Goal: Book appointment/travel/reservation

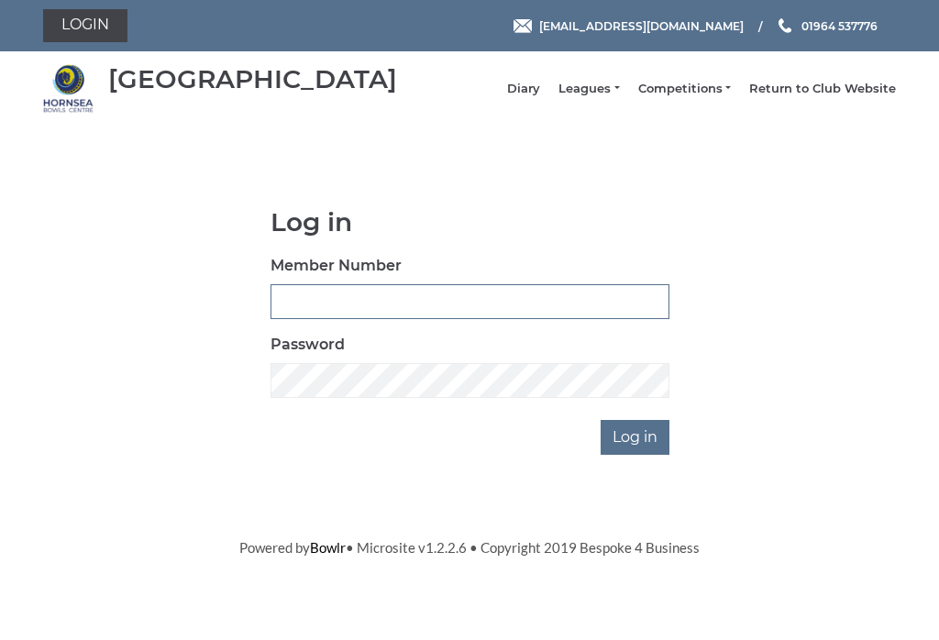
click at [306, 315] on input "Member Number" at bounding box center [469, 301] width 399 height 35
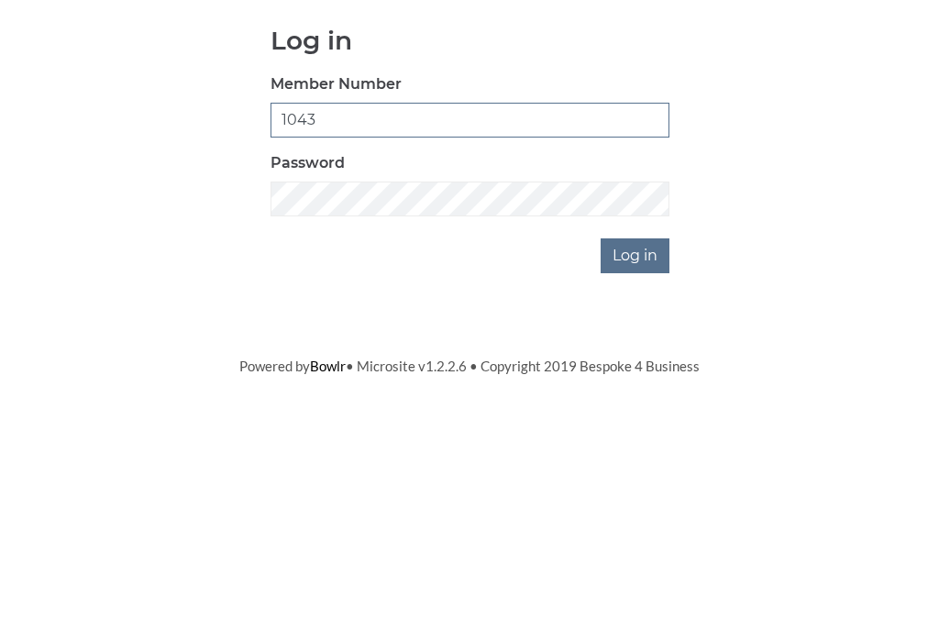
type input "1043"
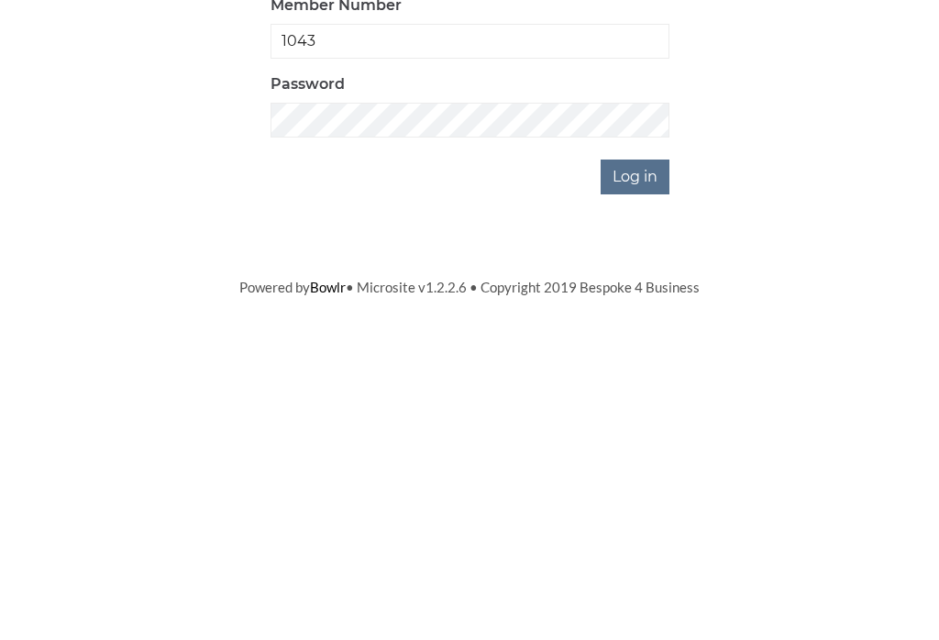
click at [627, 420] on input "Log in" at bounding box center [634, 437] width 69 height 35
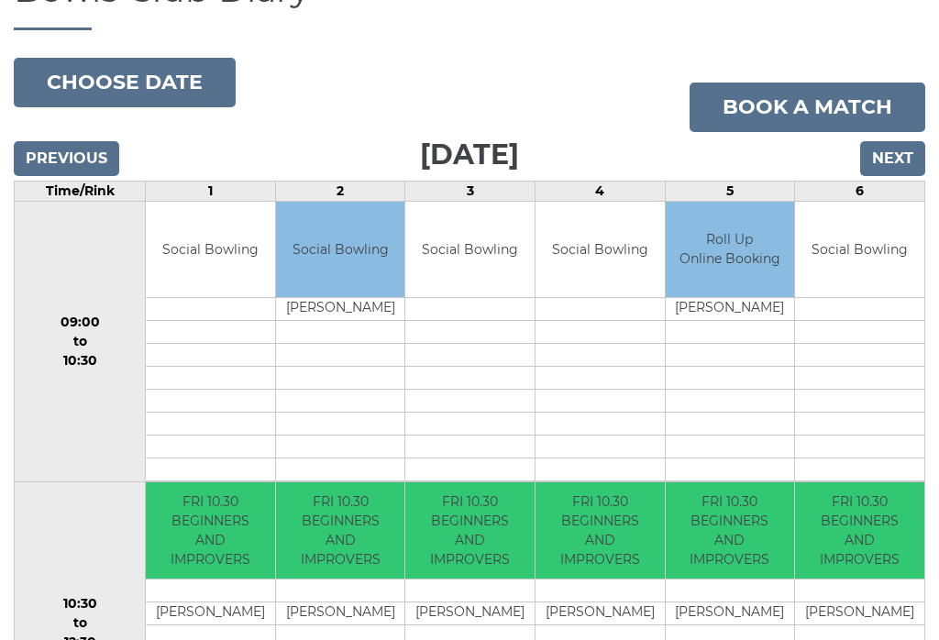
scroll to position [166, 0]
click at [137, 97] on button "Choose date" at bounding box center [125, 82] width 222 height 49
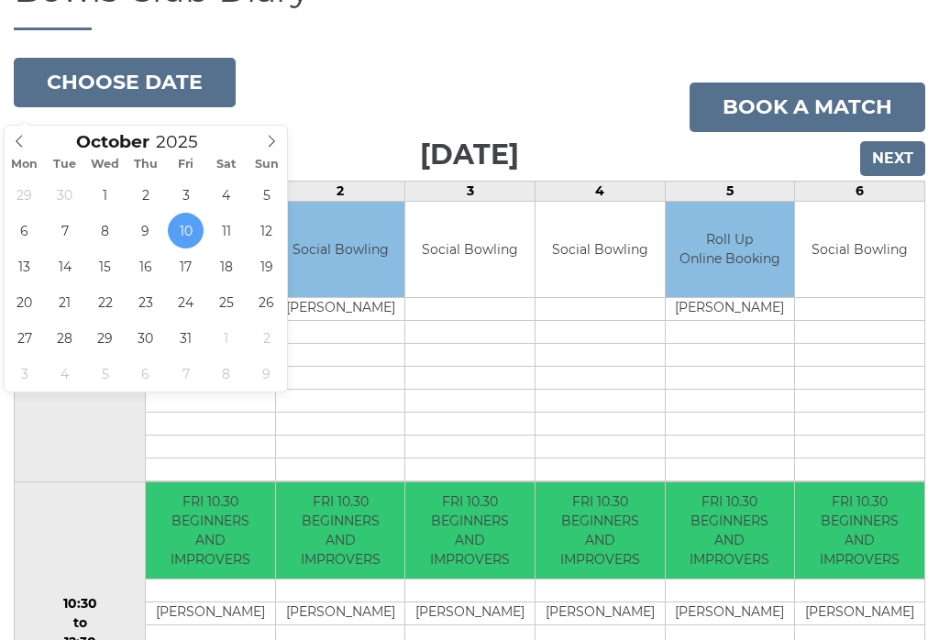
type input "2025-10-17"
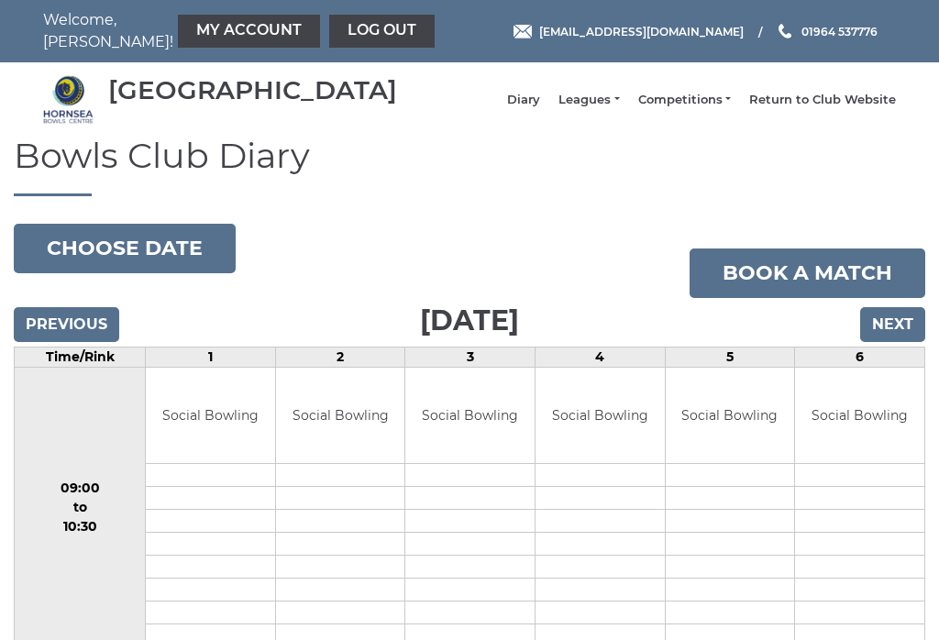
click at [115, 260] on button "Choose date" at bounding box center [125, 248] width 222 height 49
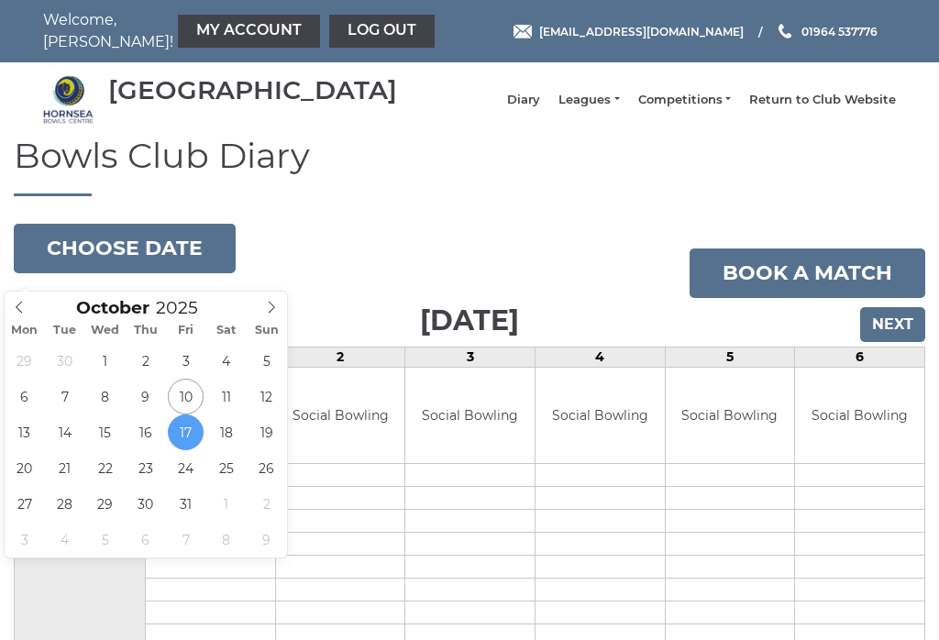
type input "2025-10-19"
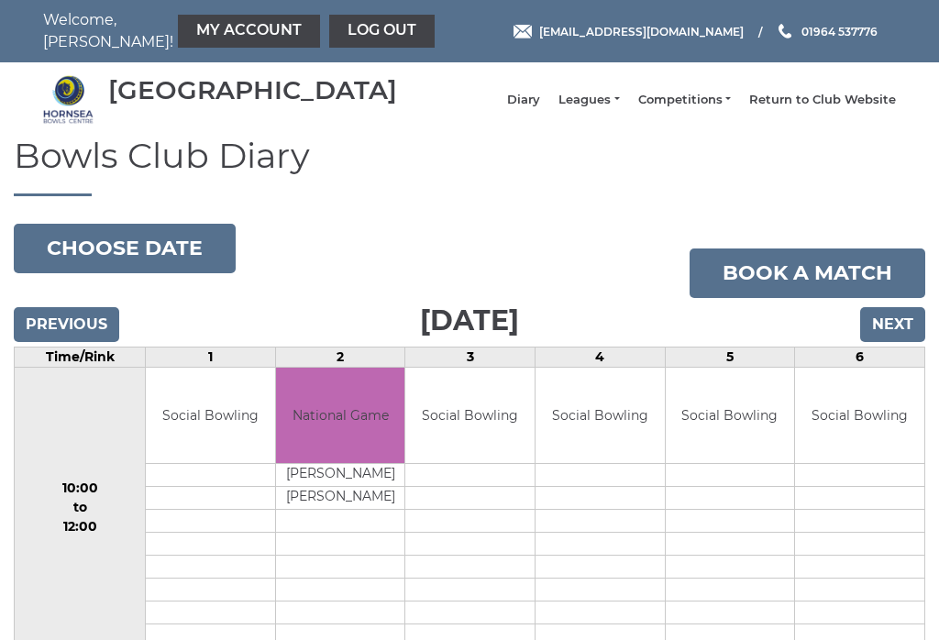
click at [100, 268] on button "Choose date" at bounding box center [125, 248] width 222 height 49
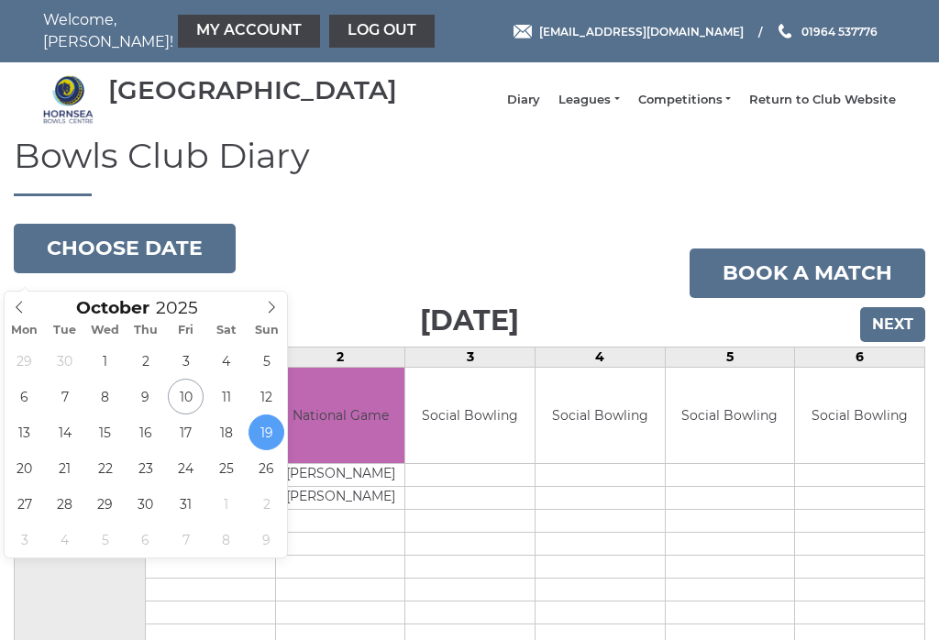
type input "2025-10-10"
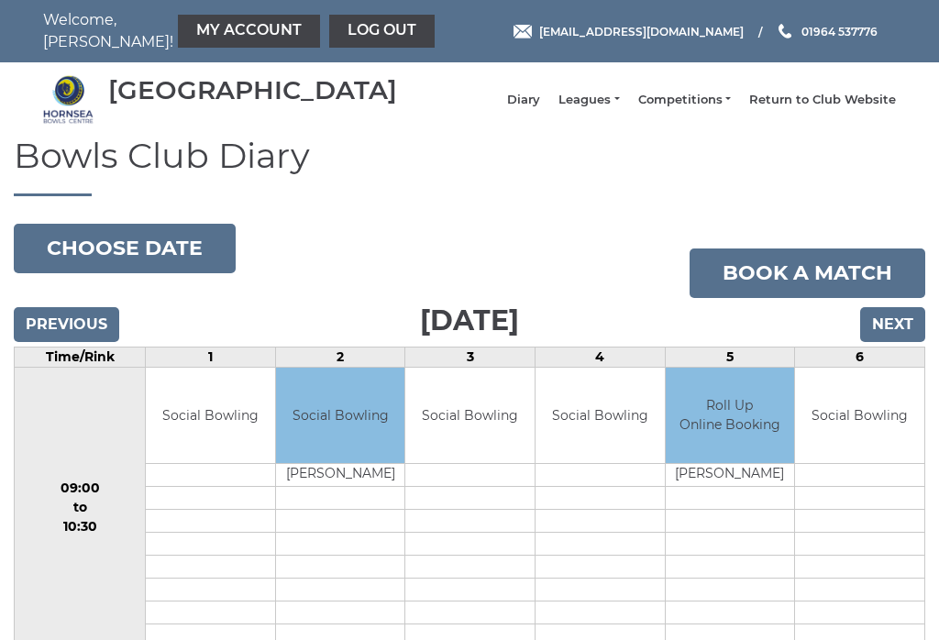
click at [329, 27] on link "Log out" at bounding box center [381, 31] width 105 height 33
